Goal: Complete application form

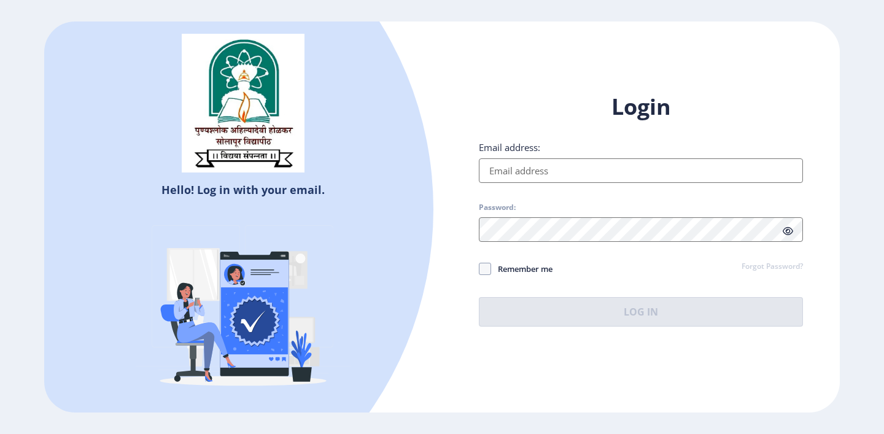
click at [680, 163] on input "Email address:" at bounding box center [641, 170] width 324 height 25
type input "[EMAIL_ADDRESS][DOMAIN_NAME]"
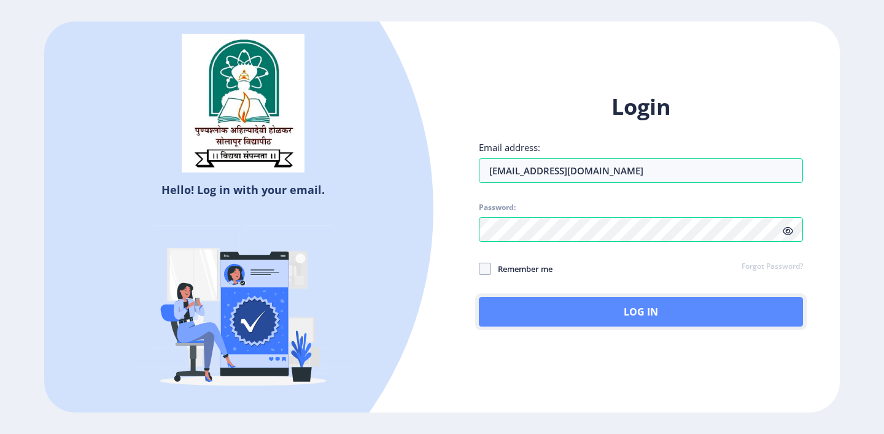
click at [661, 309] on button "Log In" at bounding box center [641, 311] width 324 height 29
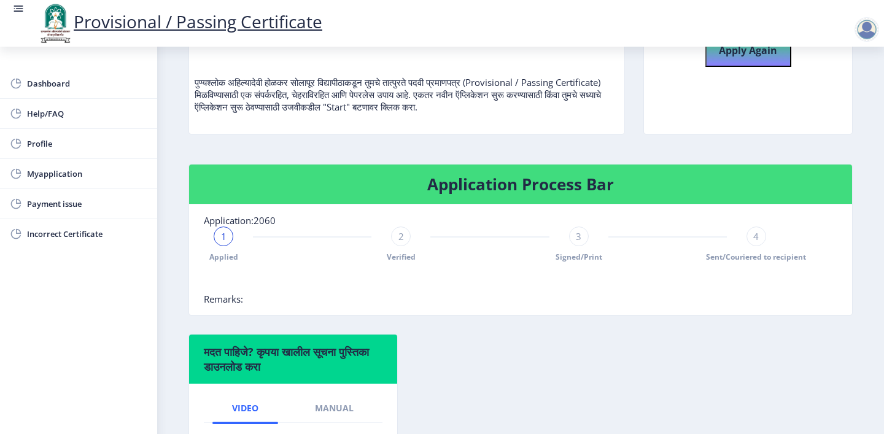
scroll to position [163, 0]
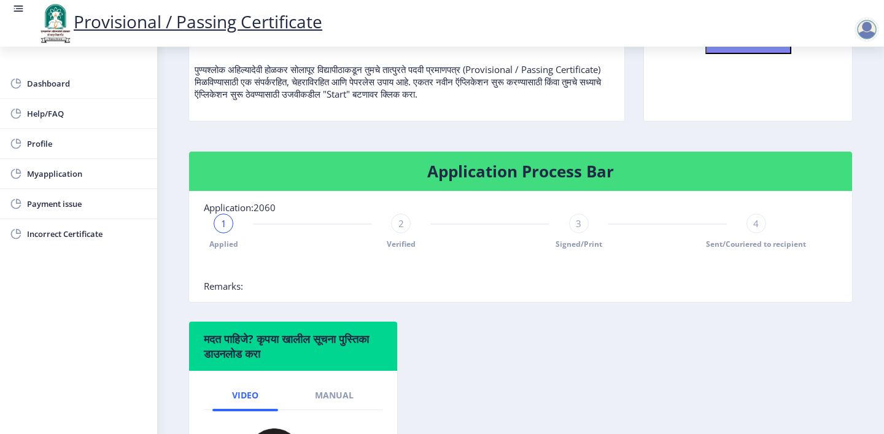
click at [404, 231] on div "2" at bounding box center [401, 224] width 20 height 20
click at [578, 227] on span "3" at bounding box center [579, 223] width 6 height 12
click at [762, 223] on div "4" at bounding box center [757, 224] width 20 height 20
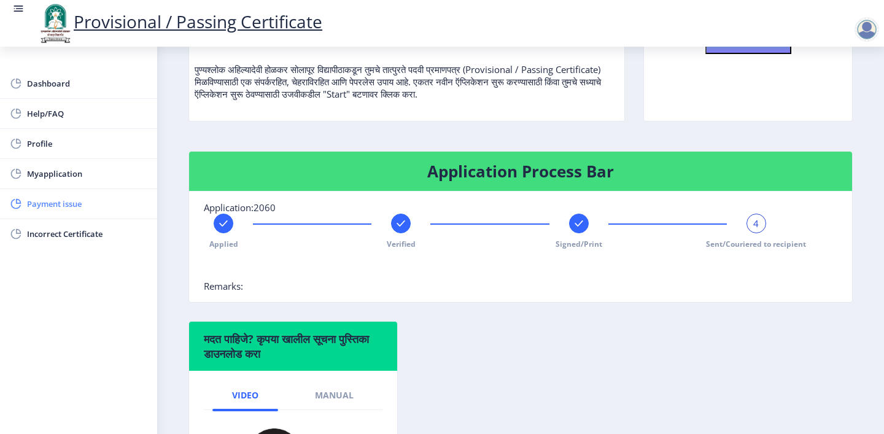
click at [88, 214] on link "Payment issue" at bounding box center [78, 203] width 157 height 29
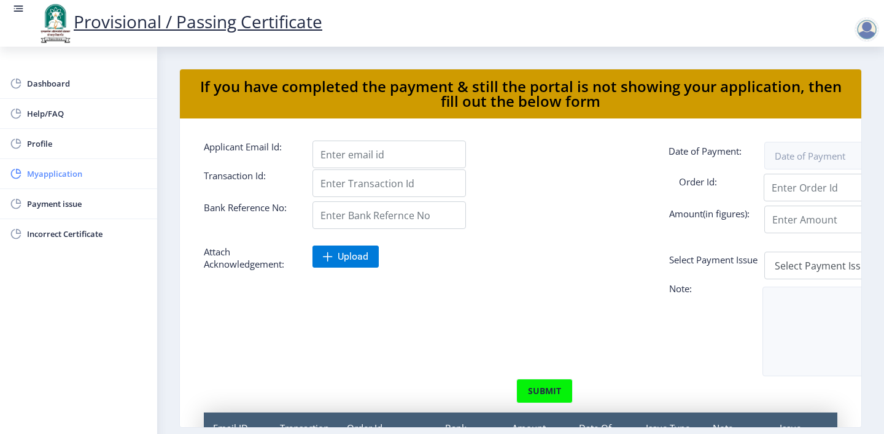
click at [74, 174] on span "Myapplication" at bounding box center [87, 173] width 120 height 15
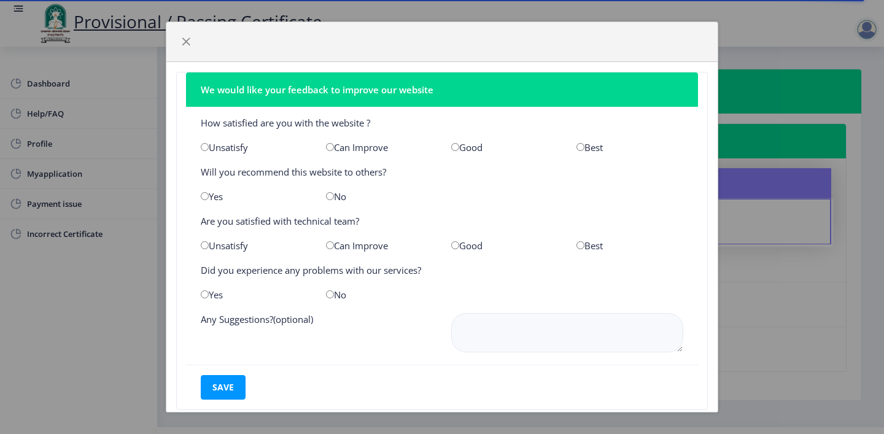
click at [329, 149] on input "radio" at bounding box center [330, 147] width 8 height 8
radio input "true"
click at [330, 197] on input "radio" at bounding box center [330, 196] width 8 height 8
radio input "true"
click at [330, 246] on input "radio" at bounding box center [330, 245] width 8 height 8
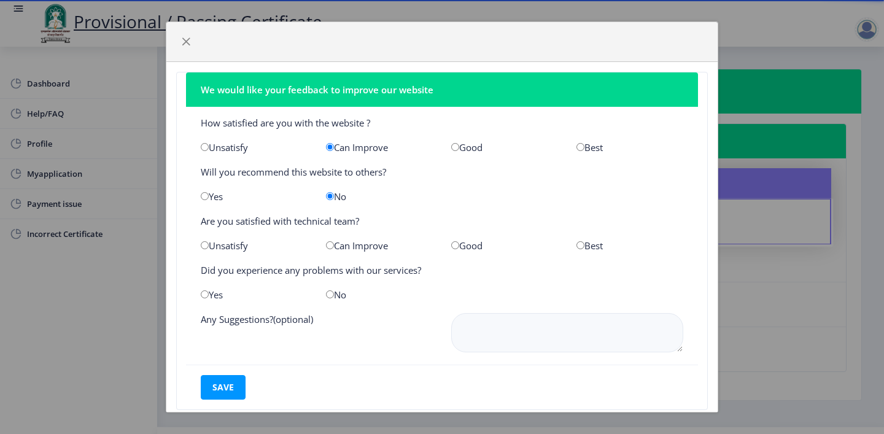
radio input "true"
click at [326, 295] on input "radio" at bounding box center [330, 294] width 8 height 8
radio input "true"
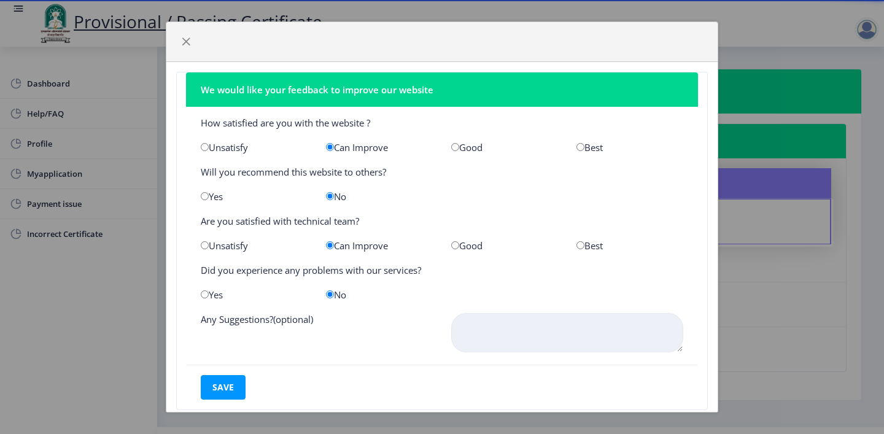
click at [495, 339] on textarea at bounding box center [567, 332] width 232 height 39
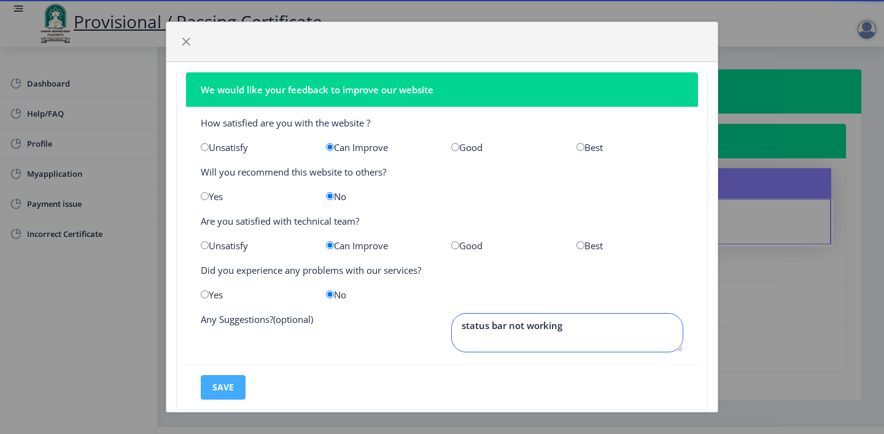
type textarea "status bar not working"
click at [236, 395] on button "save" at bounding box center [223, 387] width 45 height 25
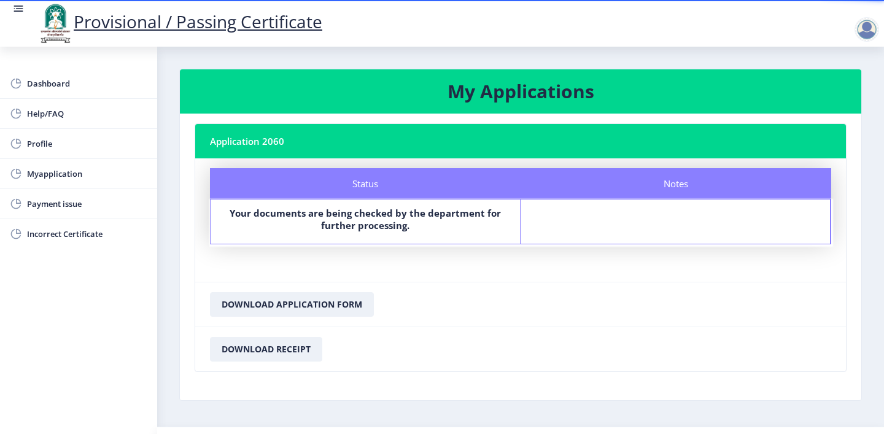
scroll to position [30, 0]
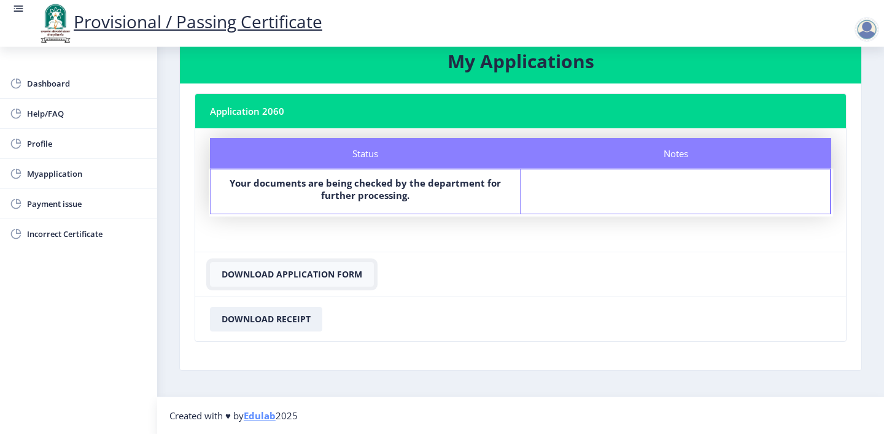
click at [295, 272] on button "Download Application Form" at bounding box center [292, 274] width 164 height 25
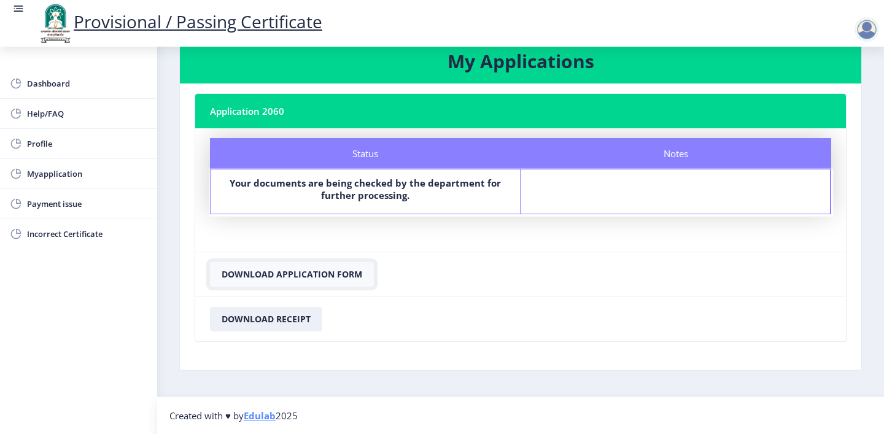
click at [295, 272] on button "Download Application Form" at bounding box center [292, 274] width 164 height 25
click at [282, 319] on button "Download Receipt" at bounding box center [266, 319] width 112 height 25
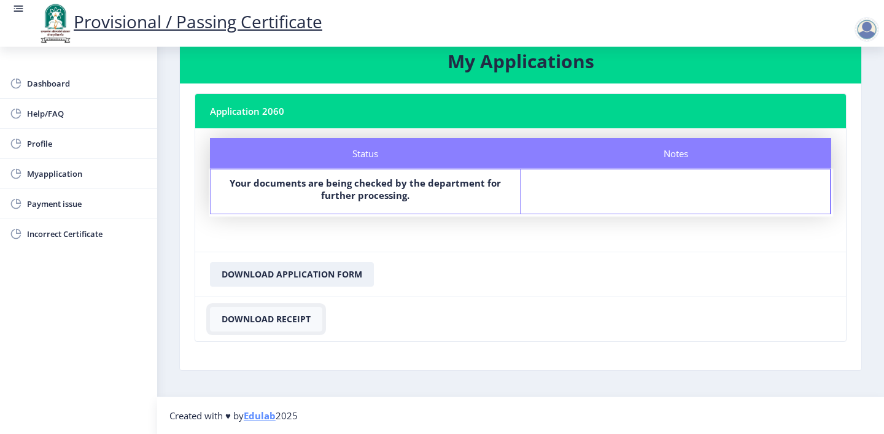
click at [282, 319] on button "Download Receipt" at bounding box center [266, 319] width 112 height 25
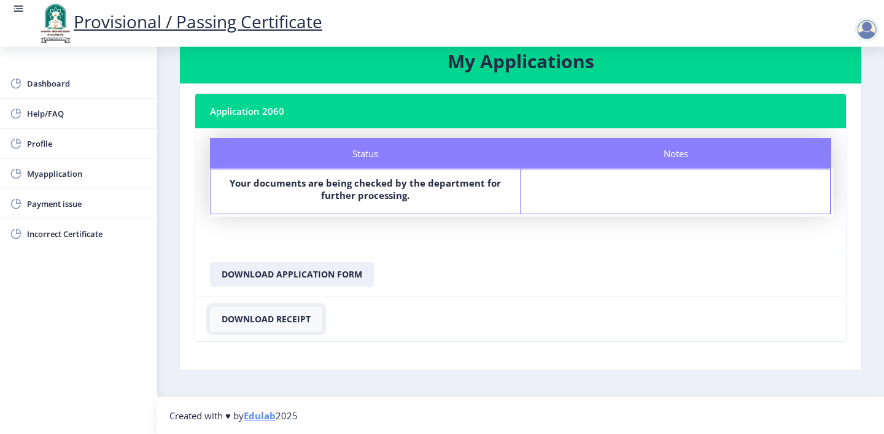
click at [282, 319] on button "Download Receipt" at bounding box center [266, 319] width 112 height 25
click at [69, 144] on span "Profile" at bounding box center [87, 143] width 120 height 15
select select "[DEMOGRAPHIC_DATA]"
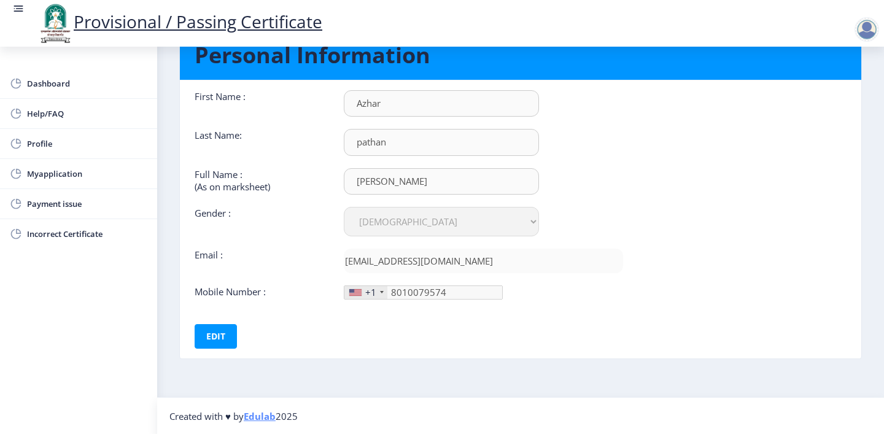
scroll to position [52, 0]
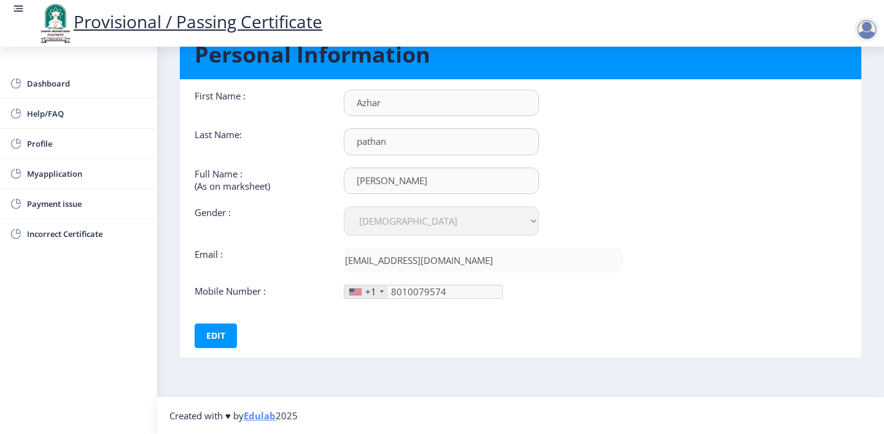
click at [382, 290] on div at bounding box center [382, 291] width 4 height 2
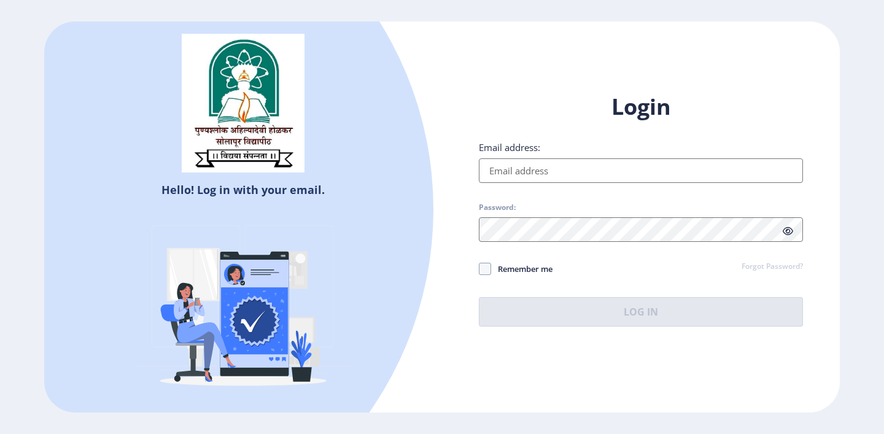
click at [564, 173] on input "Email address:" at bounding box center [641, 170] width 324 height 25
click at [558, 172] on input "Email address:" at bounding box center [641, 170] width 324 height 25
type input "[EMAIL_ADDRESS][DOMAIN_NAME]"
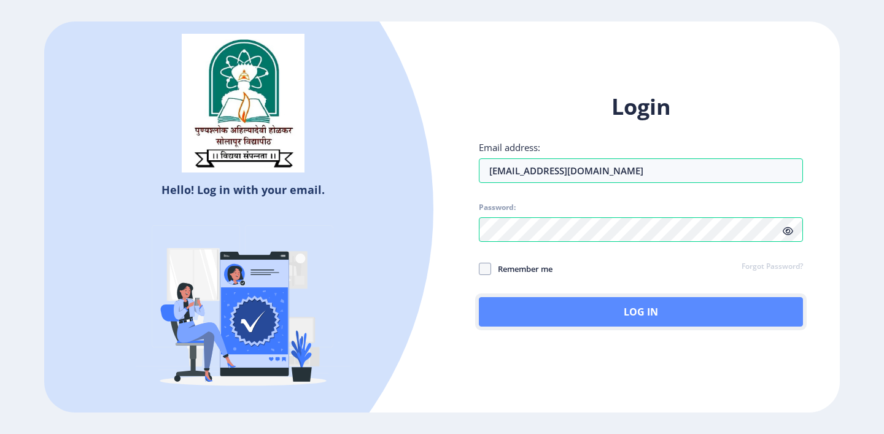
click at [587, 314] on button "Log In" at bounding box center [641, 311] width 324 height 29
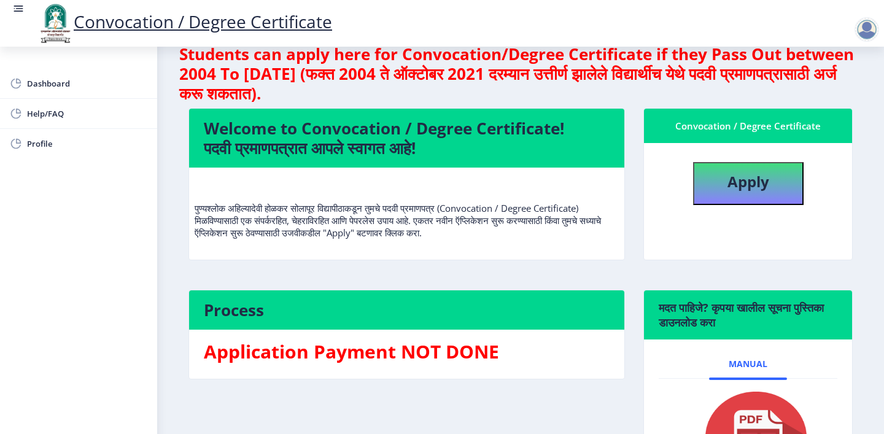
scroll to position [22, 0]
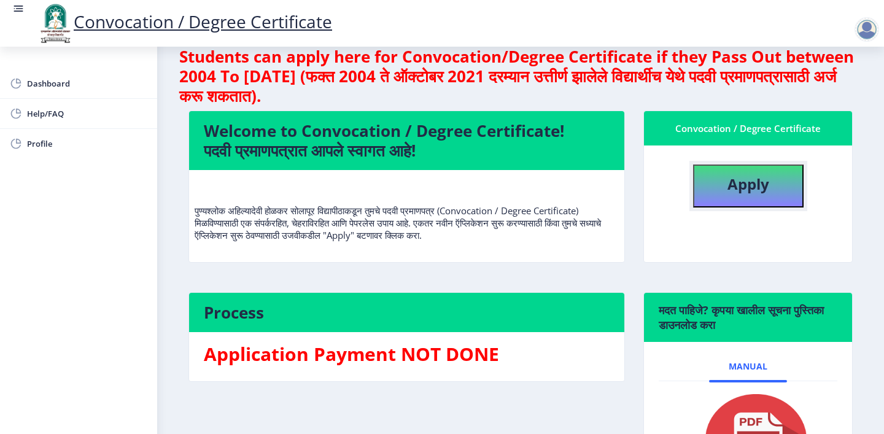
click at [736, 194] on button "Apply" at bounding box center [748, 186] width 111 height 43
select select
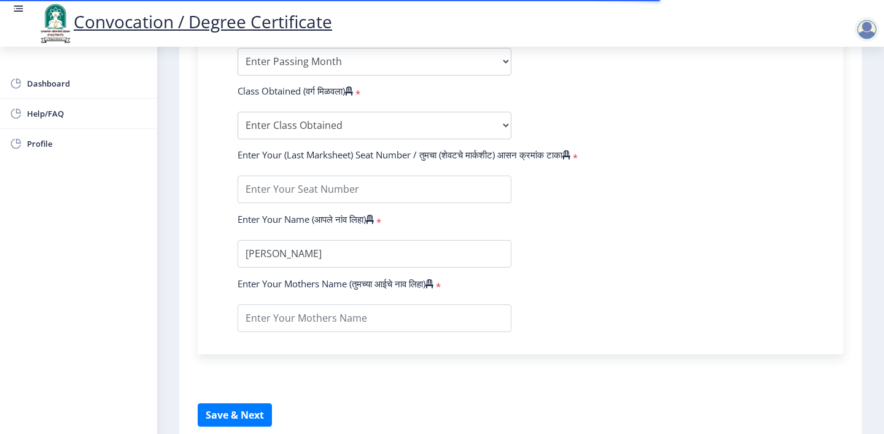
scroll to position [749, 0]
